Goal: Navigation & Orientation: Find specific page/section

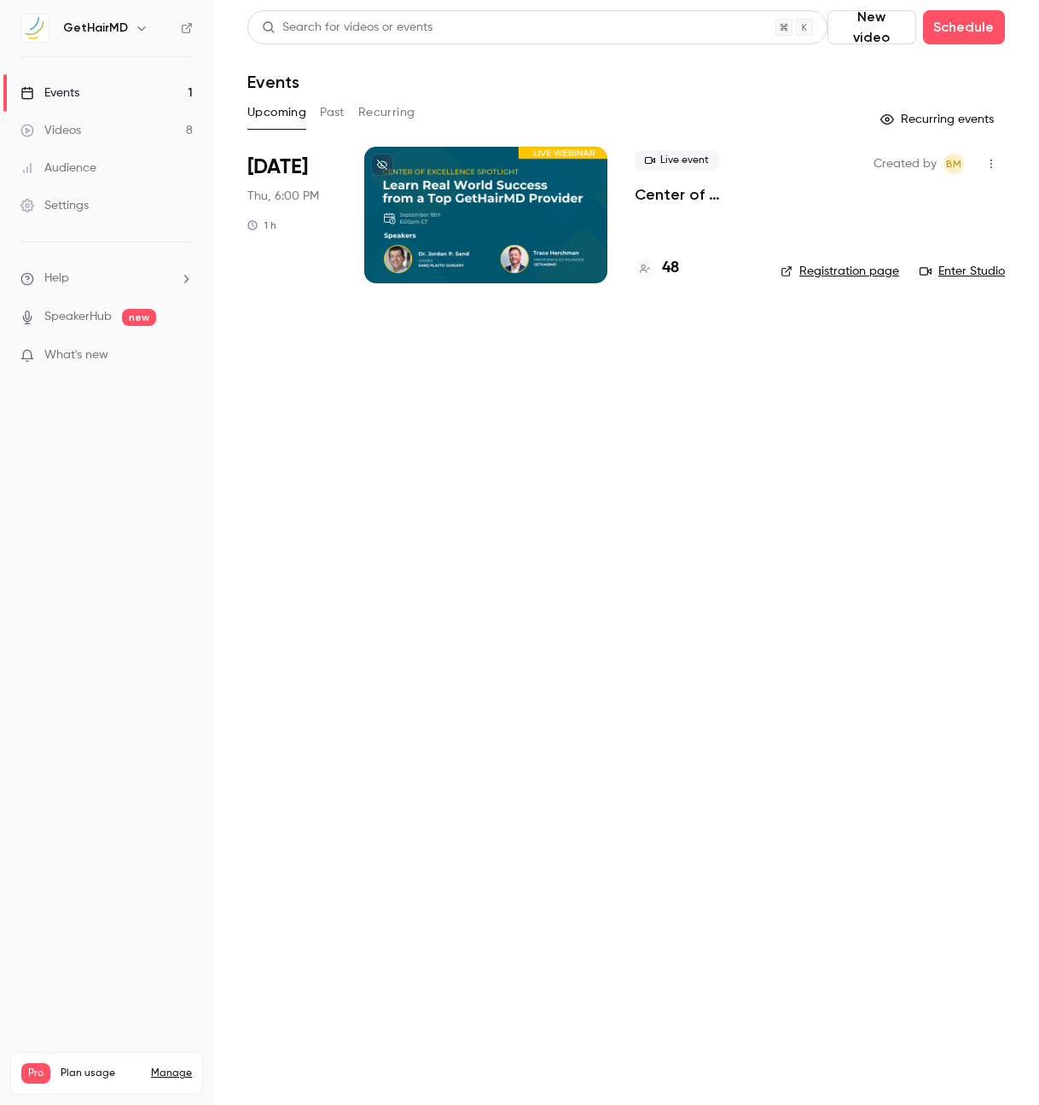
click at [683, 189] on p "Center of Excellence Spotlight: Learn Real World Success from a Top GetHairMD P…" at bounding box center [694, 194] width 119 height 20
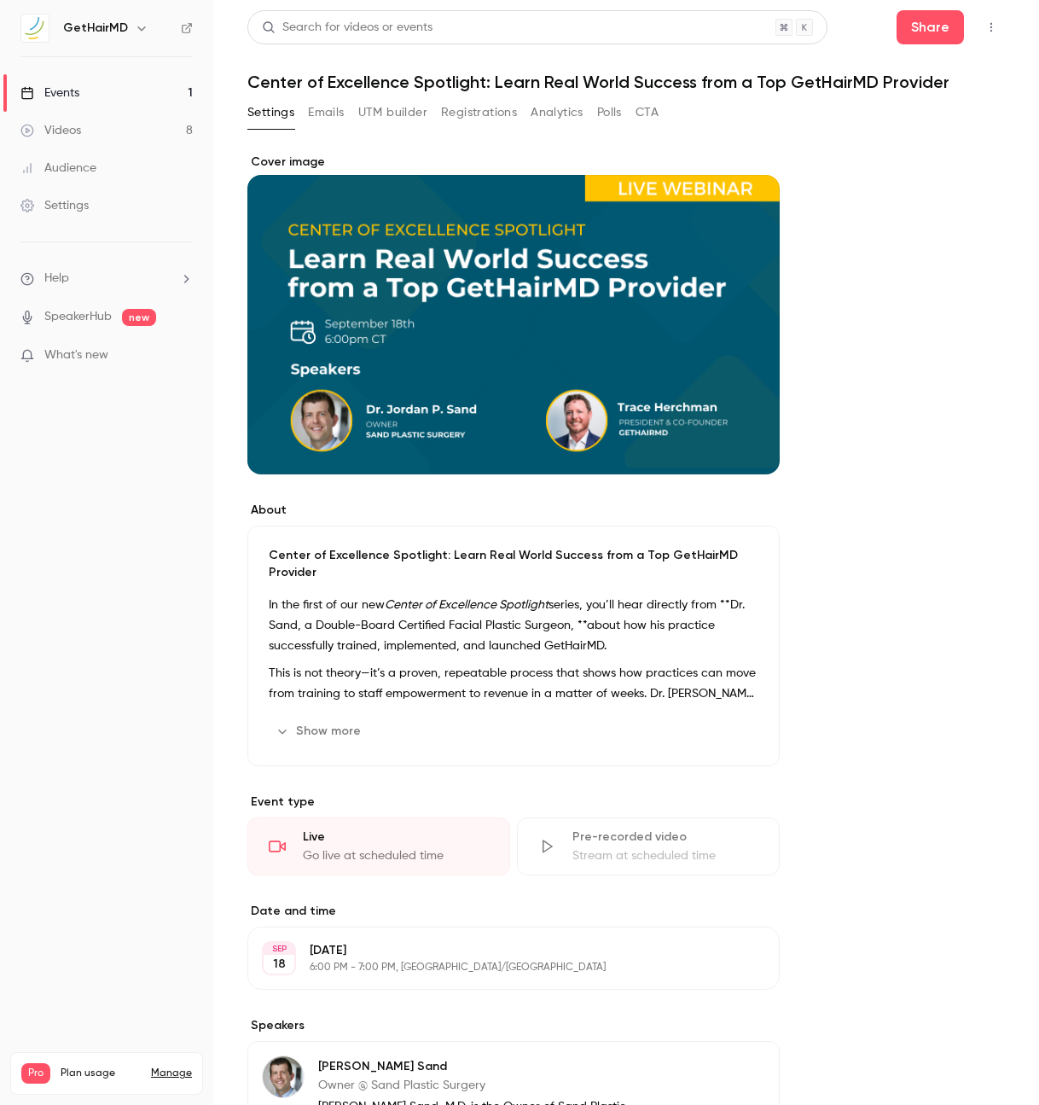
click at [90, 93] on link "Events 1" at bounding box center [106, 93] width 213 height 38
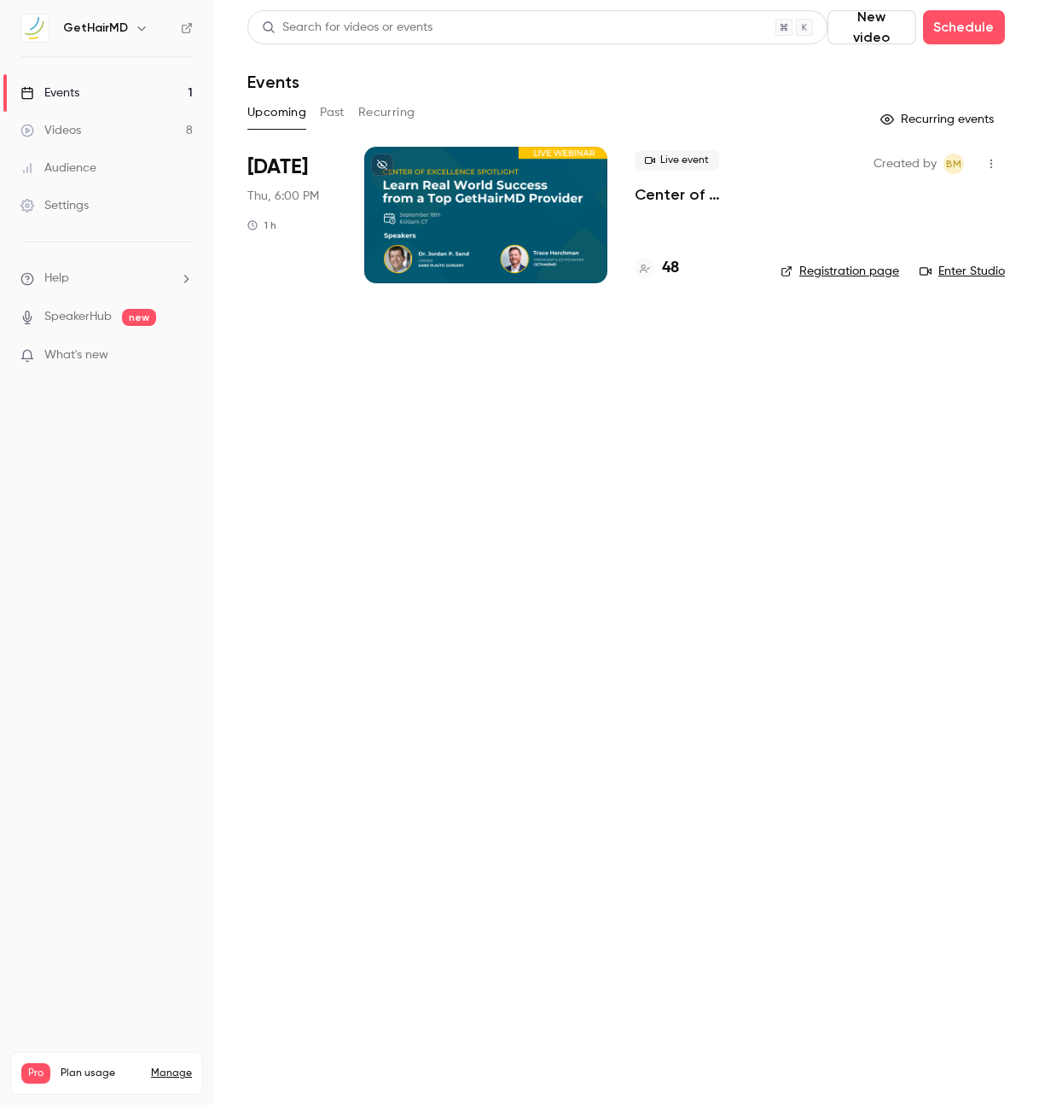
click at [986, 268] on link "Enter Studio" at bounding box center [962, 271] width 85 height 17
